Goal: Transaction & Acquisition: Purchase product/service

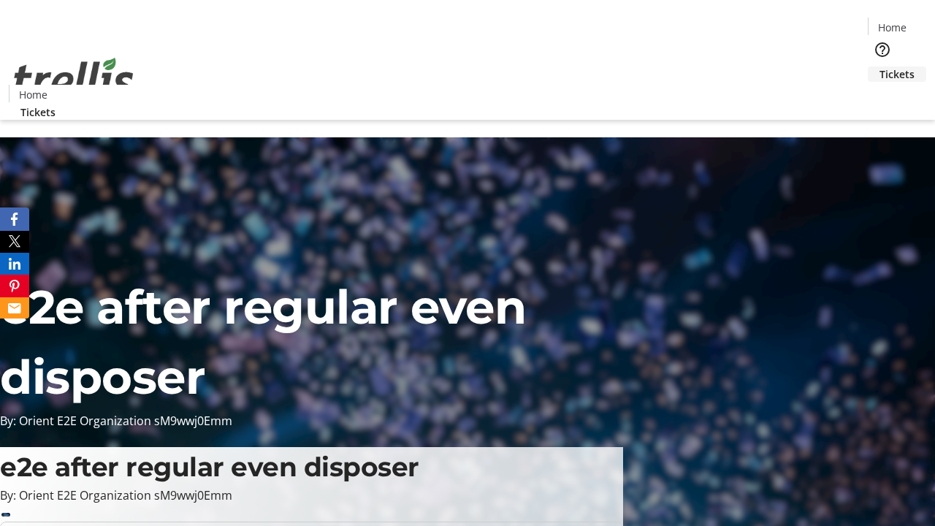
click at [879, 66] on span "Tickets" at bounding box center [896, 73] width 35 height 15
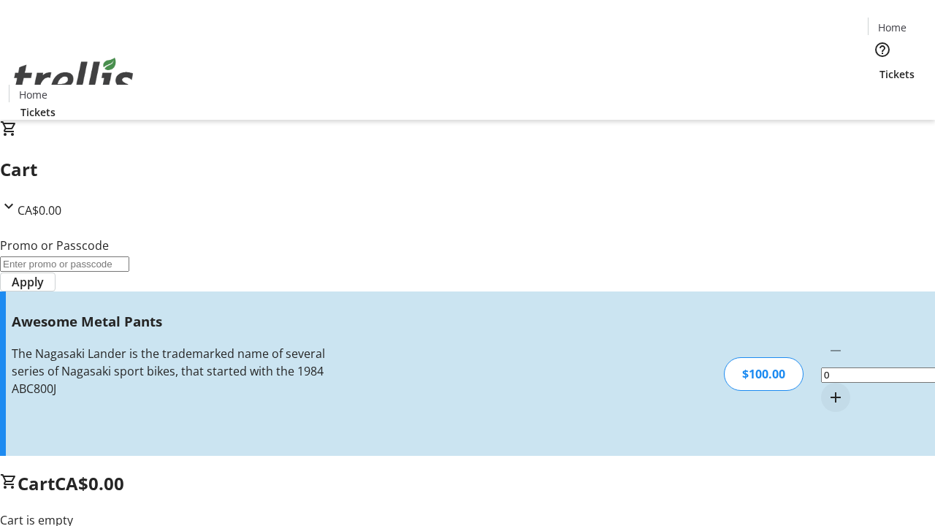
click at [826, 388] on mat-icon "Increment by one" at bounding box center [835, 397] width 18 height 18
type input "1"
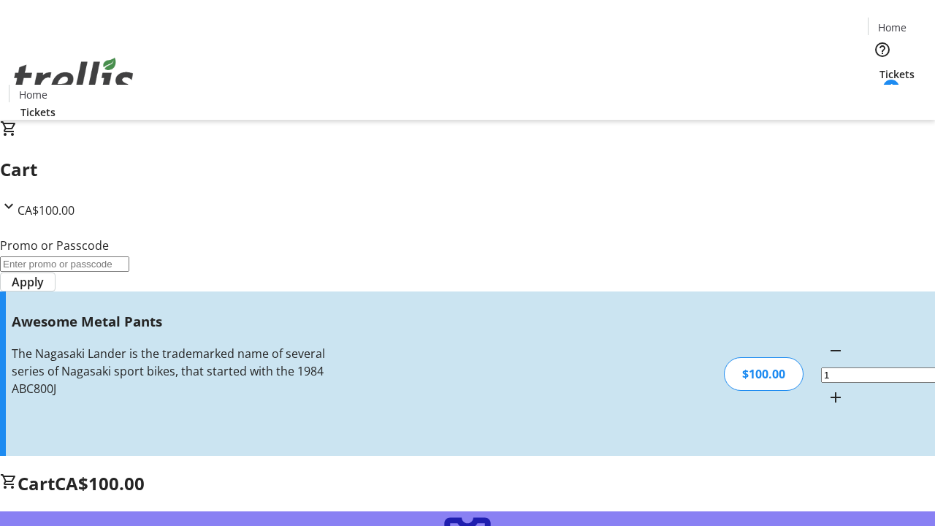
type input "FREE"
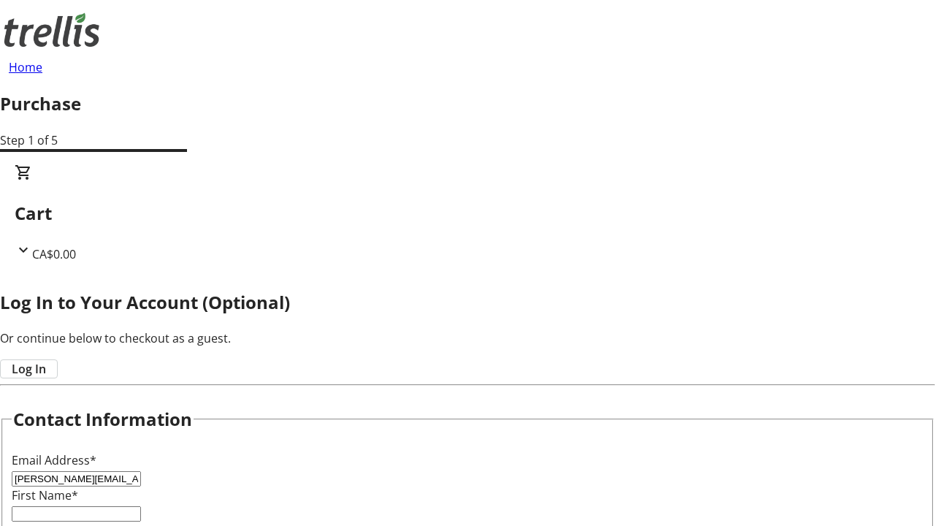
type input "[PERSON_NAME][EMAIL_ADDRESS][DOMAIN_NAME]"
type input "[PERSON_NAME]"
